Goal: Task Accomplishment & Management: Manage account settings

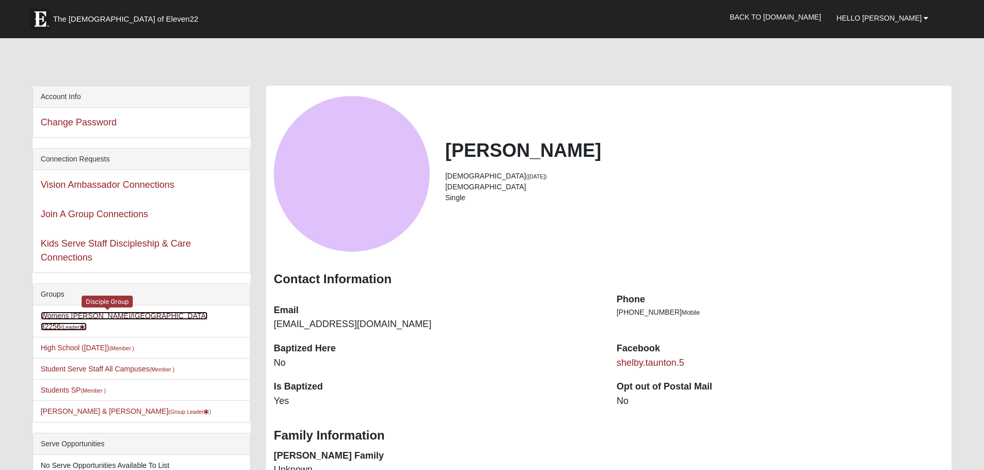
click at [119, 313] on link "Womens Adams/Taunton 32256 (Leader )" at bounding box center [124, 321] width 167 height 19
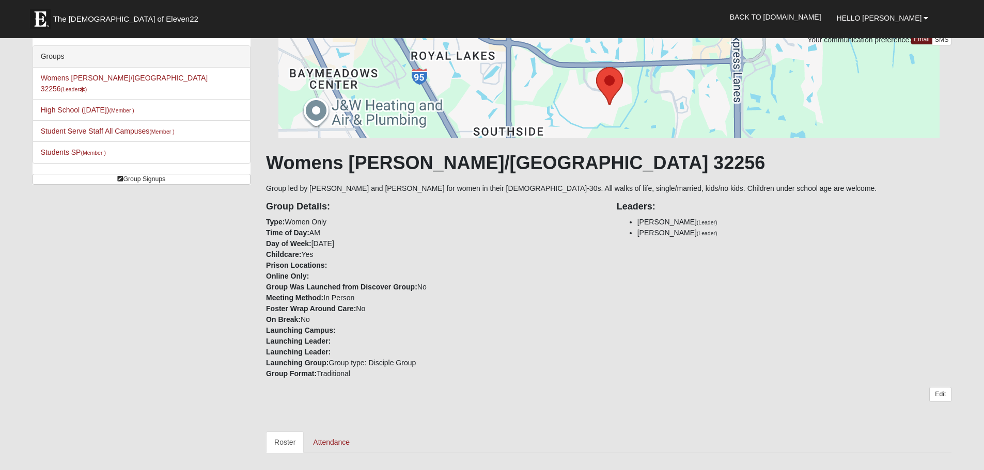
scroll to position [155, 0]
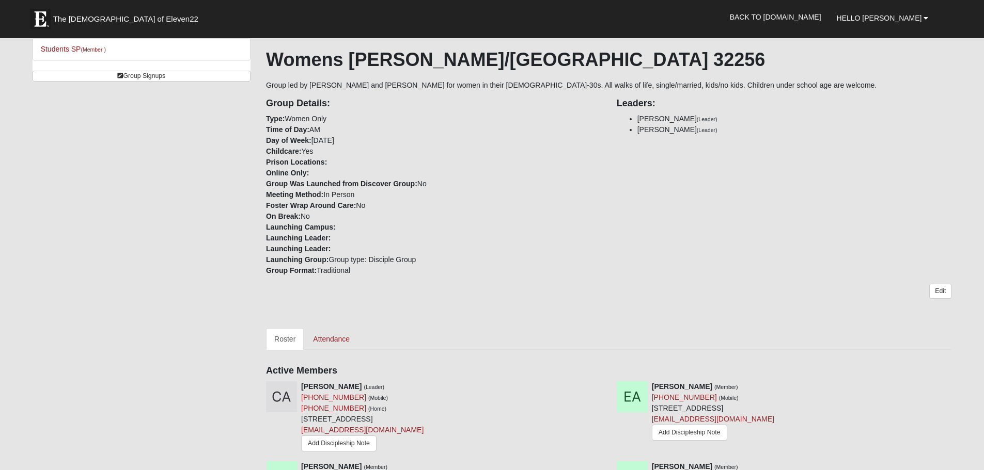
click at [323, 320] on div "Your communication preference: Email SMS Womens [PERSON_NAME]/[GEOGRAPHIC_DATA]…" at bounding box center [608, 353] width 685 height 844
click at [327, 329] on div "Your communication preference: Email SMS Womens [PERSON_NAME]/[GEOGRAPHIC_DATA]…" at bounding box center [608, 353] width 685 height 844
click at [334, 335] on link "Attendance" at bounding box center [331, 339] width 53 height 22
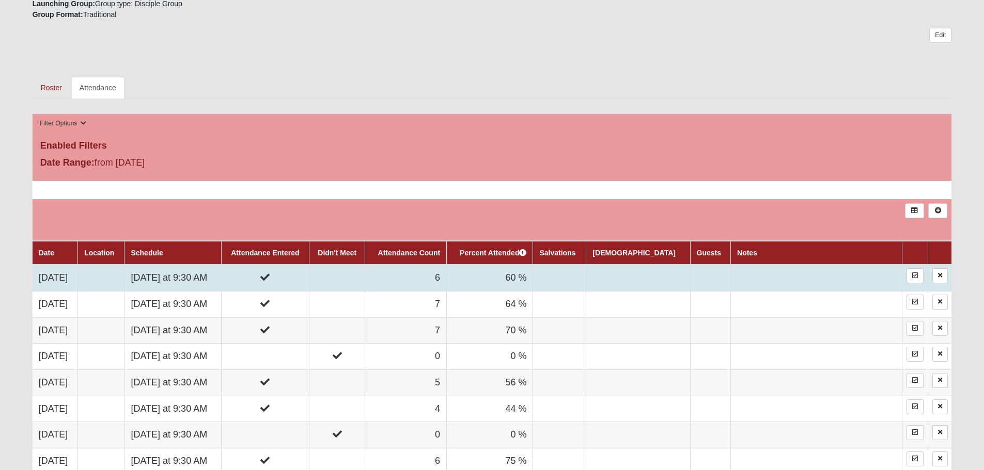
scroll to position [413, 0]
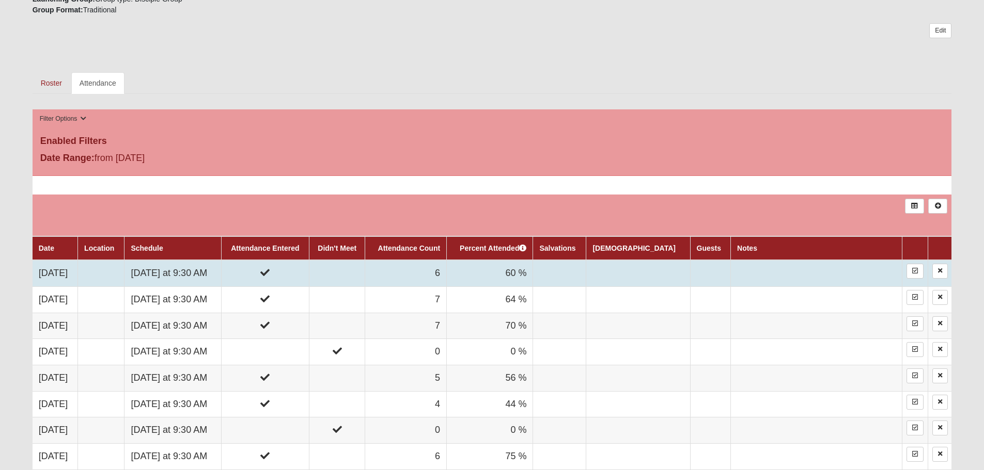
click at [278, 271] on td at bounding box center [265, 273] width 88 height 26
